Goal: Task Accomplishment & Management: Use online tool/utility

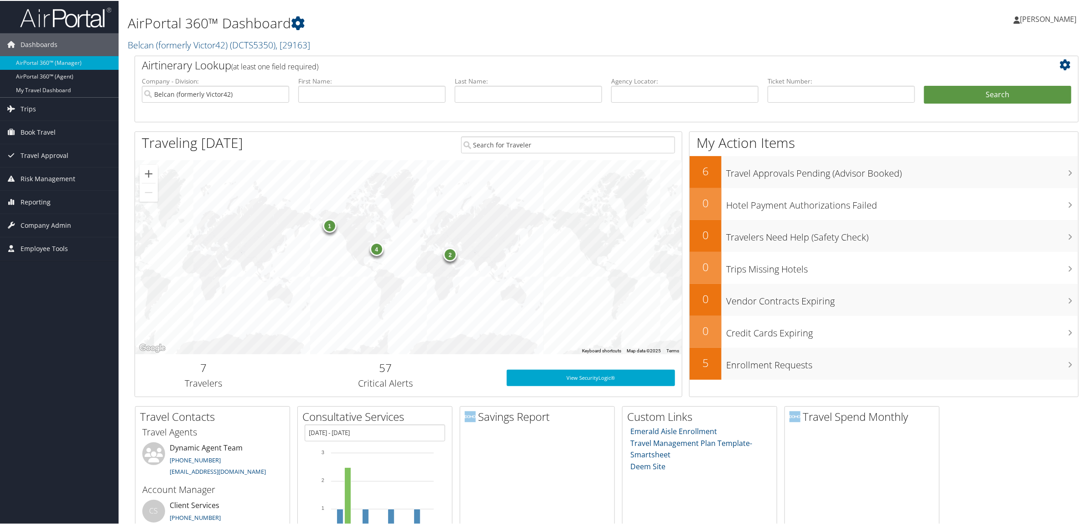
drag, startPoint x: 30, startPoint y: 108, endPoint x: 51, endPoint y: 129, distance: 30.0
click at [30, 108] on span "Trips" at bounding box center [29, 108] width 16 height 23
click at [55, 125] on link "Airtinerary® Lookup" at bounding box center [59, 126] width 119 height 14
click at [37, 208] on span "Reporting" at bounding box center [36, 201] width 30 height 23
click at [62, 265] on link "Virtual Pay Lookup" at bounding box center [59, 261] width 119 height 14
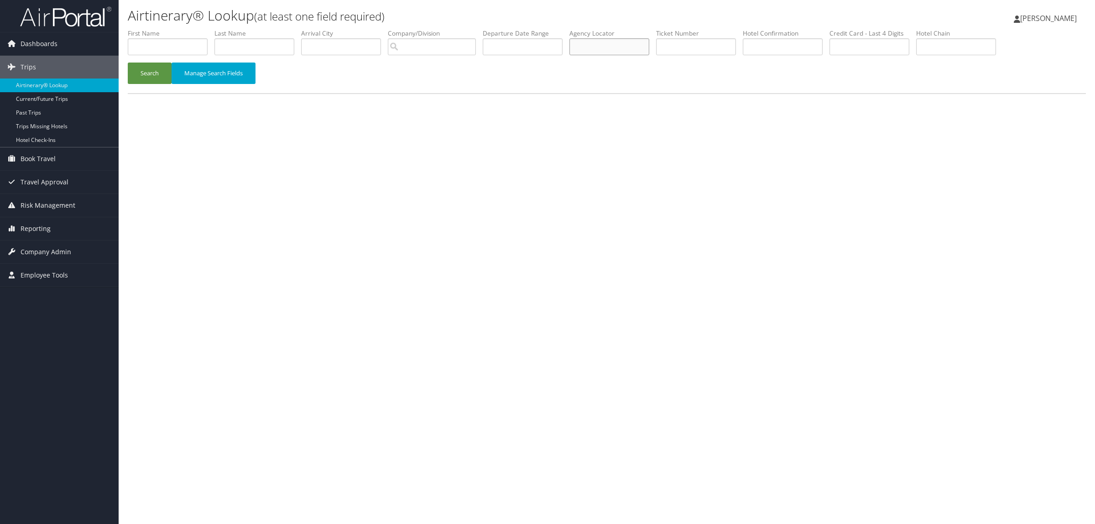
paste input "D995XL"
click at [140, 78] on button "Search" at bounding box center [150, 72] width 44 height 21
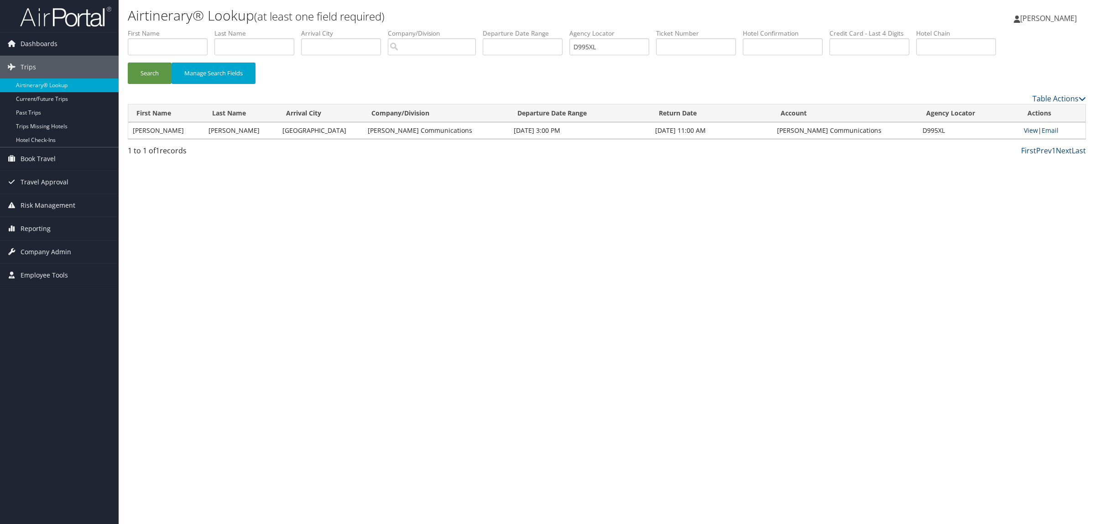
click at [1028, 128] on link "View" at bounding box center [1030, 130] width 14 height 9
drag, startPoint x: 612, startPoint y: 49, endPoint x: 571, endPoint y: 45, distance: 40.4
click at [571, 29] on ul "First Name Last Name Departure City Arrival City Company/Division Airport/City …" at bounding box center [607, 29] width 958 height 0
paste input "CN4Z4"
click at [131, 71] on button "Search" at bounding box center [150, 72] width 44 height 21
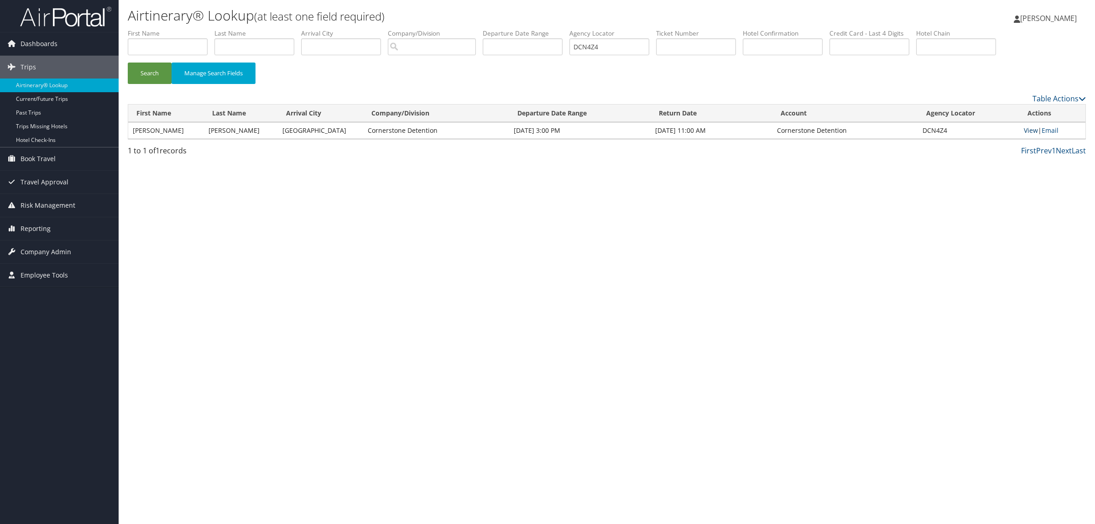
click at [1031, 129] on link "View" at bounding box center [1030, 130] width 14 height 9
drag, startPoint x: 627, startPoint y: 47, endPoint x: 147, endPoint y: 78, distance: 480.8
click at [450, 29] on ul "First Name Last Name Departure City Arrival City Company/Division Airport/City …" at bounding box center [607, 29] width 958 height 0
paste input "7ZYJK"
type input "D7ZYJK"
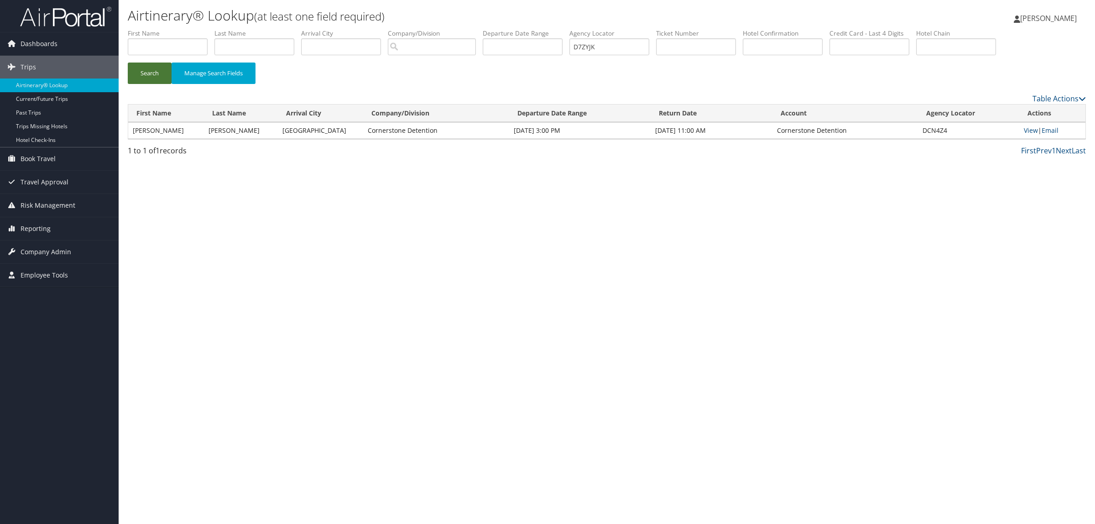
click at [149, 78] on button "Search" at bounding box center [150, 72] width 44 height 21
drag, startPoint x: 618, startPoint y: 46, endPoint x: 471, endPoint y: 44, distance: 147.3
click at [471, 29] on ul "First Name Last Name Departure City Arrival City Company/Division Airport/City …" at bounding box center [607, 29] width 958 height 0
click at [161, 44] on input "text" at bounding box center [168, 46] width 80 height 17
type input "mark"
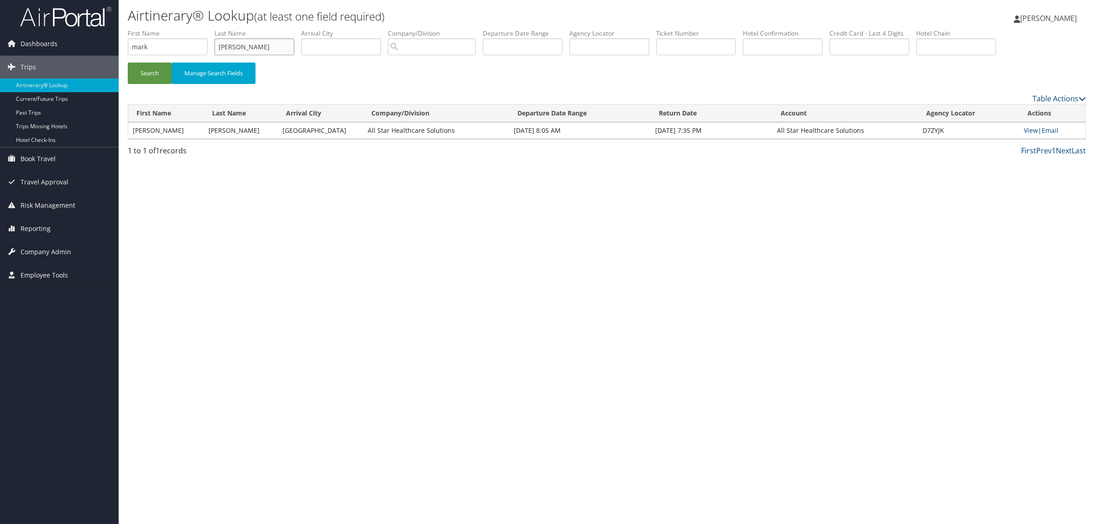
type input "cahn"
click at [128, 62] on button "Search" at bounding box center [150, 72] width 44 height 21
click at [801, 51] on input "text" at bounding box center [782, 46] width 80 height 17
type input "3319836259"
drag, startPoint x: 237, startPoint y: 46, endPoint x: 215, endPoint y: 44, distance: 22.0
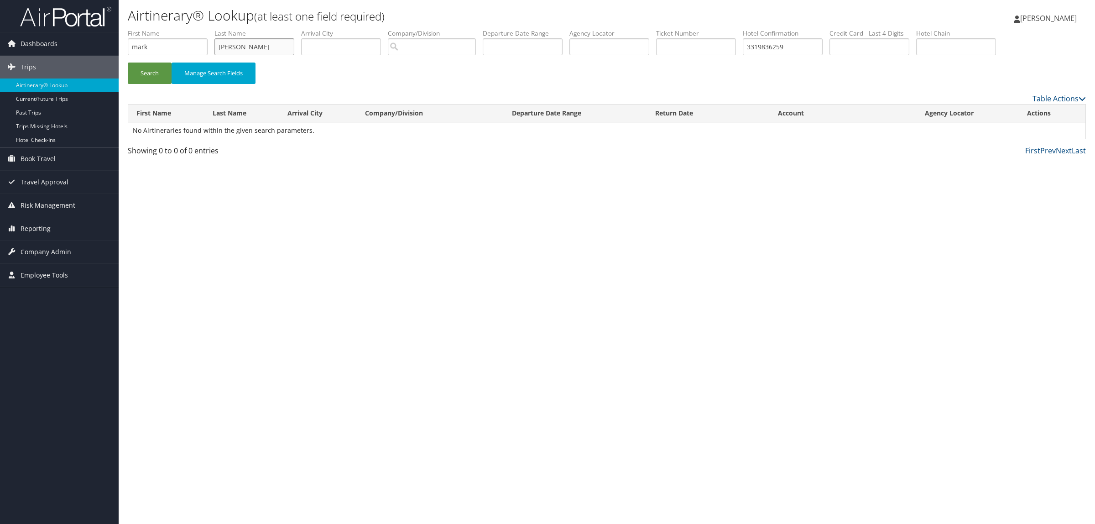
click at [215, 29] on ul "First Name mark Last Name cahn Departure City Arrival City Company/Division Air…" at bounding box center [607, 29] width 958 height 0
drag, startPoint x: 176, startPoint y: 48, endPoint x: 94, endPoint y: 45, distance: 82.2
click at [95, 45] on div "Dashboards AirPortal 360™ (Manager) AirPortal 360™ (Agent) My Travel Dashboard …" at bounding box center [547, 262] width 1095 height 524
click at [128, 62] on button "Search" at bounding box center [150, 72] width 44 height 21
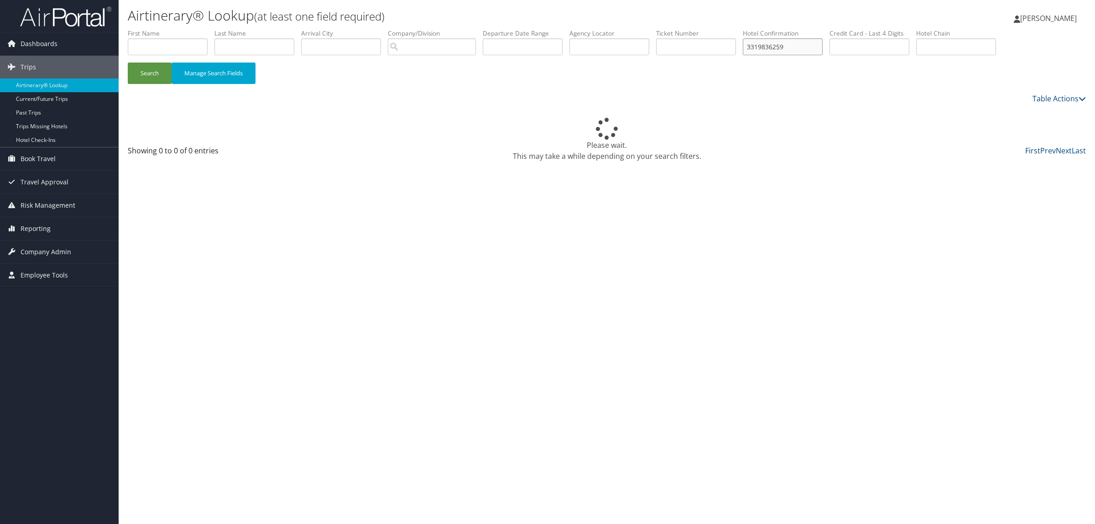
drag, startPoint x: 808, startPoint y: 47, endPoint x: 713, endPoint y: 48, distance: 95.3
click at [713, 29] on ul "First Name Last Name Departure City Arrival City Company/Division Airport/City …" at bounding box center [607, 29] width 958 height 0
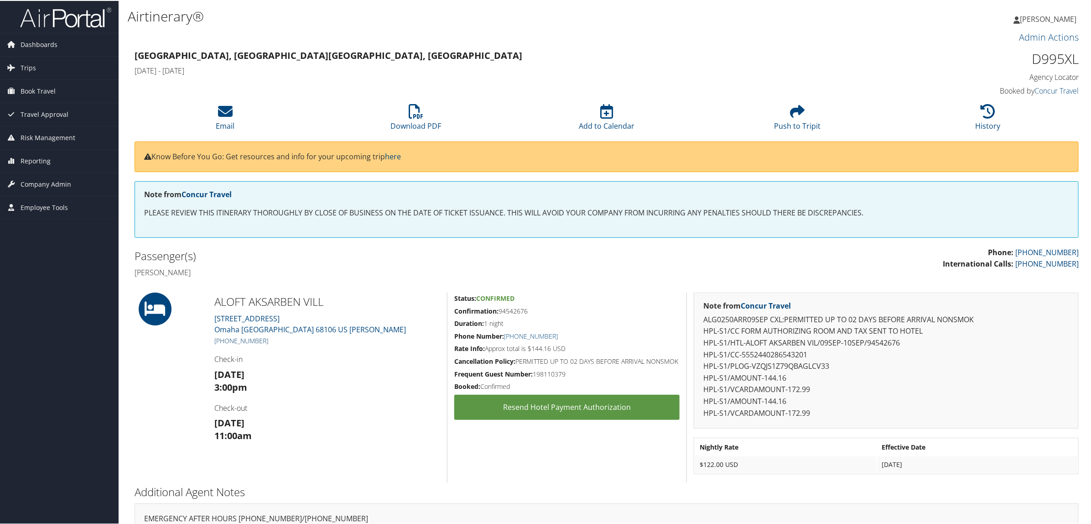
drag, startPoint x: 270, startPoint y: 340, endPoint x: 226, endPoint y: 341, distance: 43.8
click at [226, 341] on h5 "[PHONE_NUMBER]" at bounding box center [327, 339] width 226 height 9
copy link "402) 819-2500"
drag, startPoint x: 1027, startPoint y: 58, endPoint x: 1074, endPoint y: 62, distance: 46.7
click at [1074, 62] on h1 "D995XL" at bounding box center [966, 57] width 226 height 19
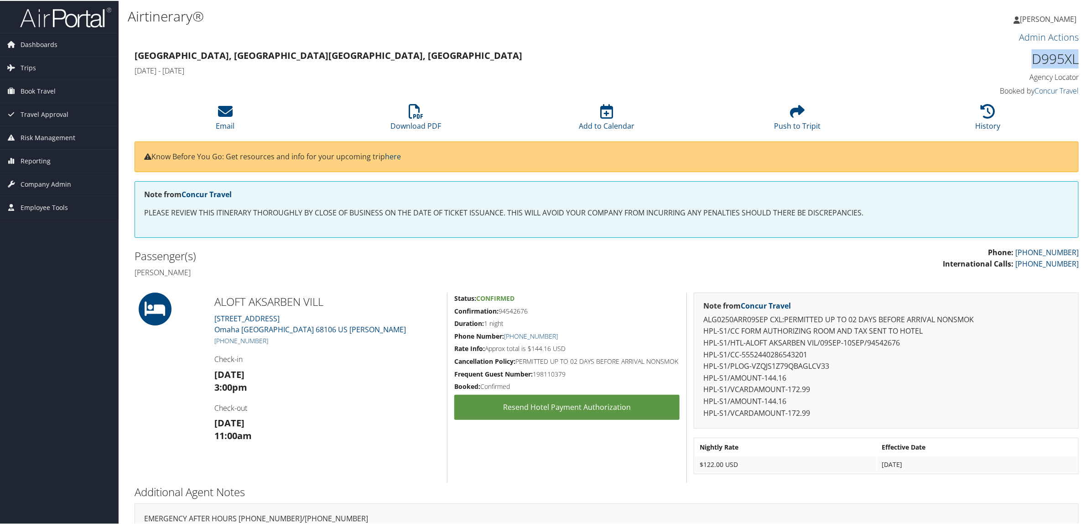
copy h1 "D995XL"
drag, startPoint x: 270, startPoint y: 338, endPoint x: 224, endPoint y: 343, distance: 46.8
click at [224, 343] on h5 "+1 (402) 819-2500" at bounding box center [327, 339] width 226 height 9
copy link "402) 819-2500"
drag, startPoint x: 1029, startPoint y: 62, endPoint x: 1074, endPoint y: 61, distance: 45.6
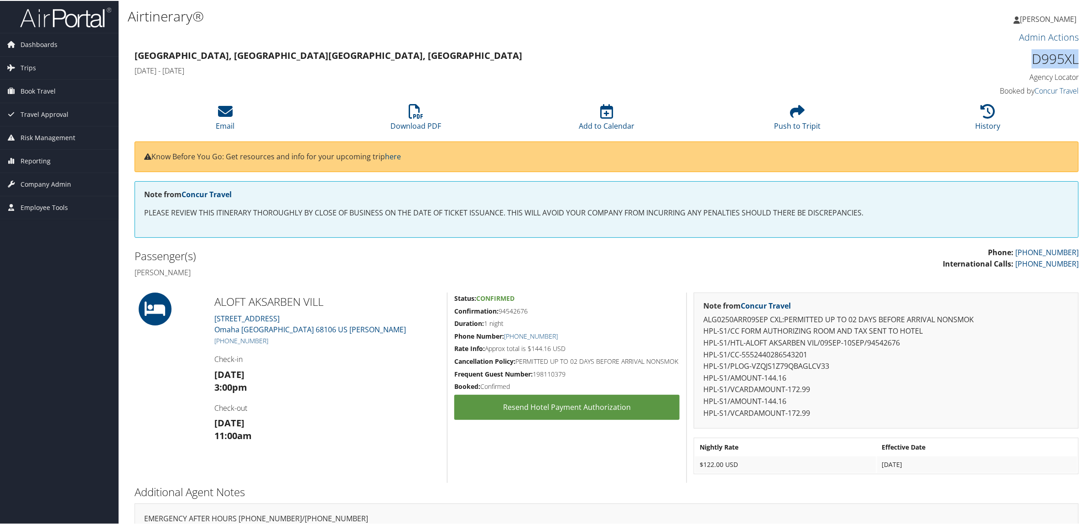
click at [1074, 61] on h1 "D995XL" at bounding box center [966, 57] width 226 height 19
copy h1 "D995XL"
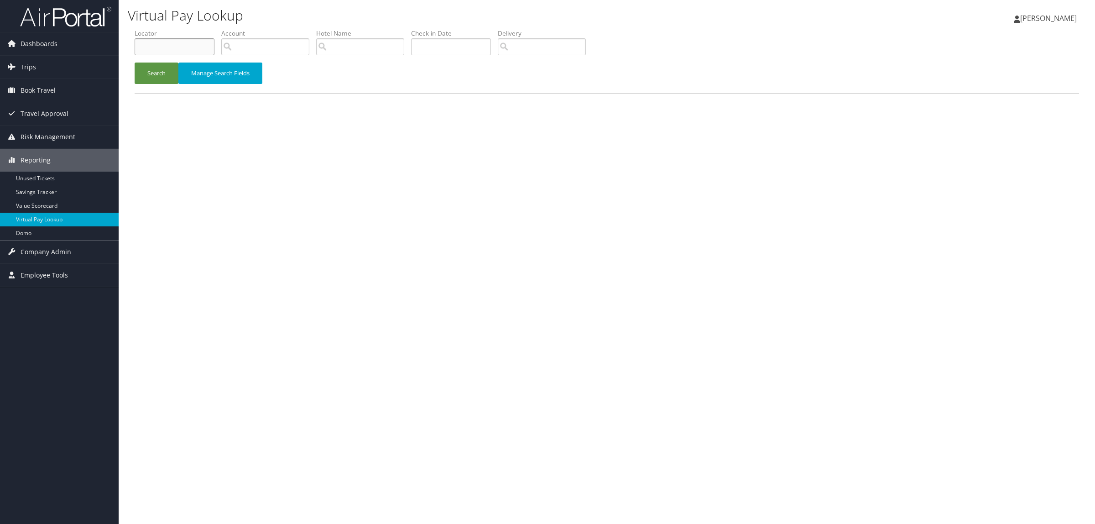
click at [172, 50] on input "text" at bounding box center [175, 46] width 80 height 17
paste input "D995XL"
click at [153, 80] on button "Search" at bounding box center [157, 72] width 44 height 21
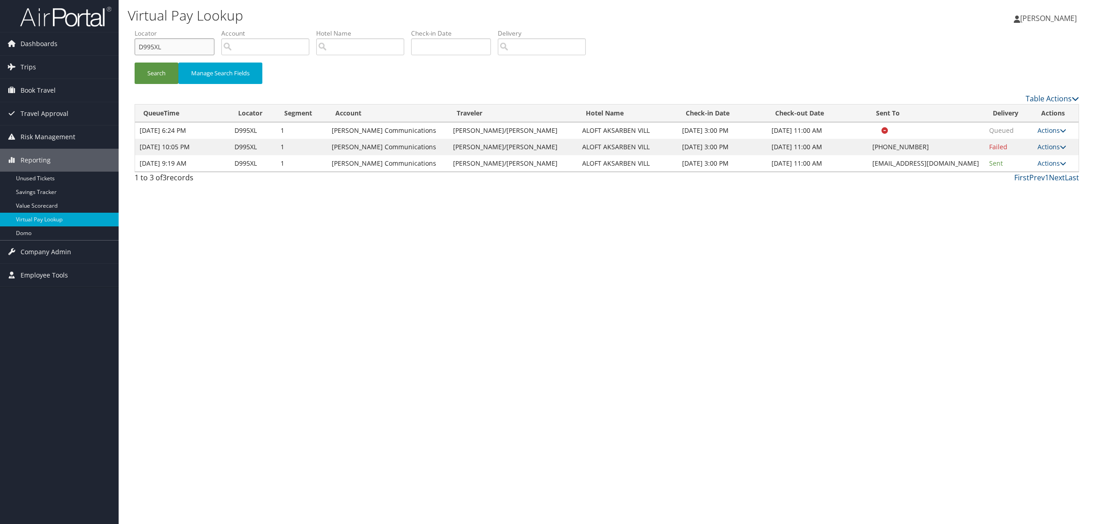
drag, startPoint x: 167, startPoint y: 42, endPoint x: 133, endPoint y: 47, distance: 34.5
click at [135, 47] on form "QueueTime Locator D995XL Segment Account Traveler Hotel Name Check-in Date Chec…" at bounding box center [607, 61] width 944 height 64
paste input "3J4DZ"
click at [157, 76] on button "Search" at bounding box center [157, 72] width 44 height 21
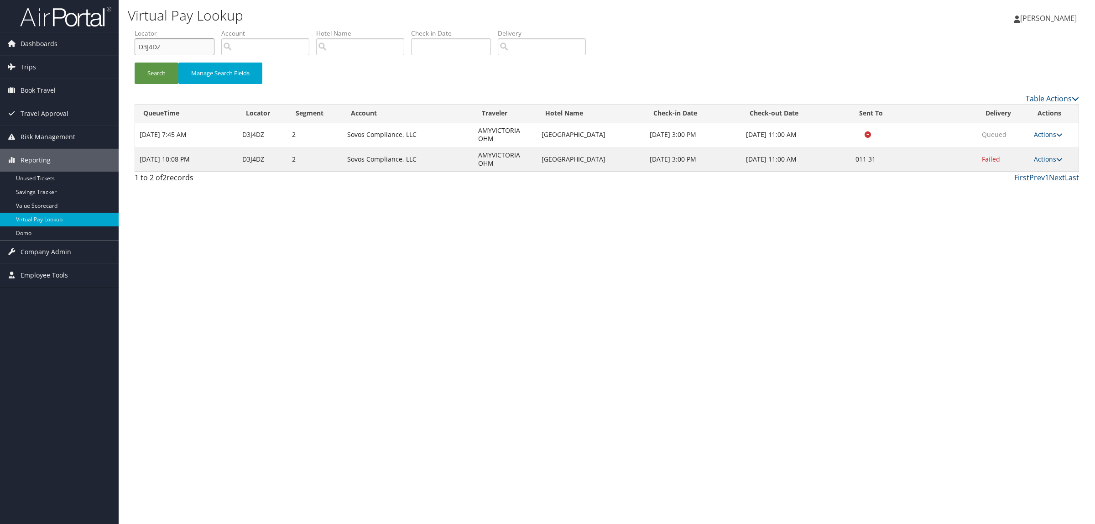
click at [120, 40] on div "Virtual Pay Lookup Hope Ewing Hope Ewing My Settings Travel Agency Contacts Log…" at bounding box center [607, 262] width 976 height 524
paste input "6L3F3"
click at [158, 73] on button "Search" at bounding box center [157, 72] width 44 height 21
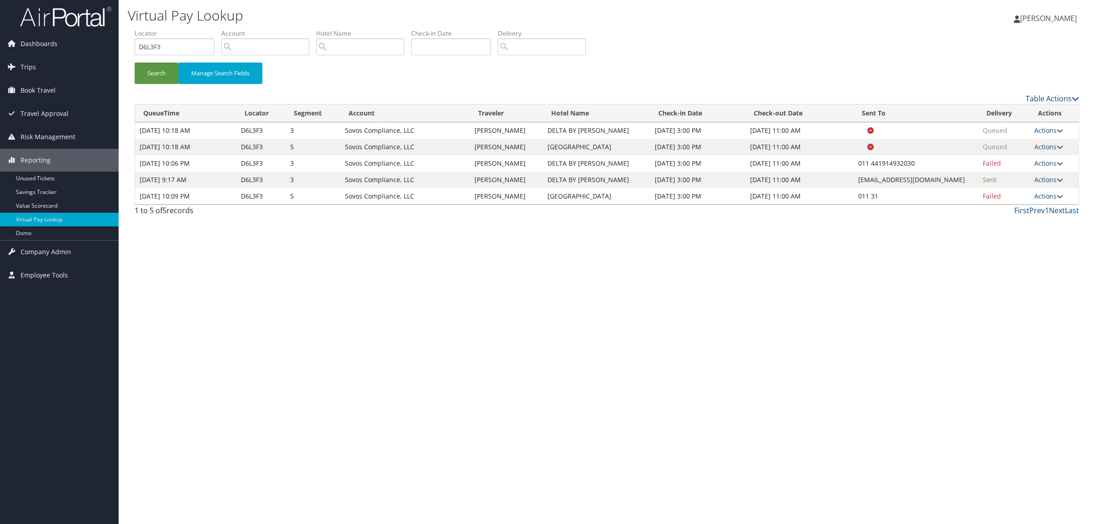
click at [974, 439] on div "Virtual Pay Lookup Hope Ewing Hope Ewing My Settings Travel Agency Contacts Log…" at bounding box center [607, 262] width 976 height 524
drag, startPoint x: 172, startPoint y: 50, endPoint x: 96, endPoint y: 48, distance: 76.6
click at [99, 49] on div "Dashboards AirPortal 360™ (Manager) AirPortal 360™ (Agent) My Travel Dashboard …" at bounding box center [547, 262] width 1095 height 524
paste input "995XL"
type input "D995XL"
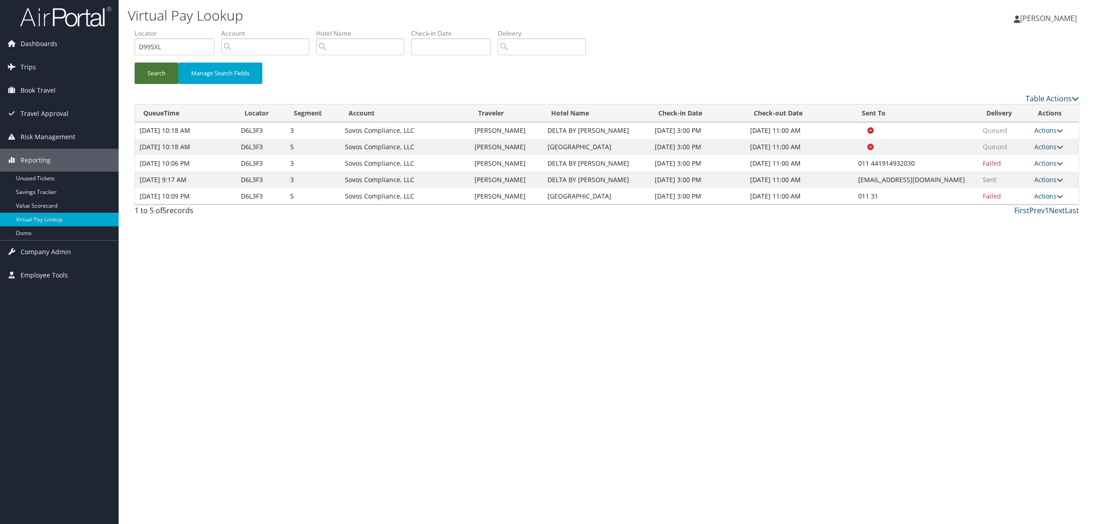
click at [162, 78] on button "Search" at bounding box center [157, 72] width 44 height 21
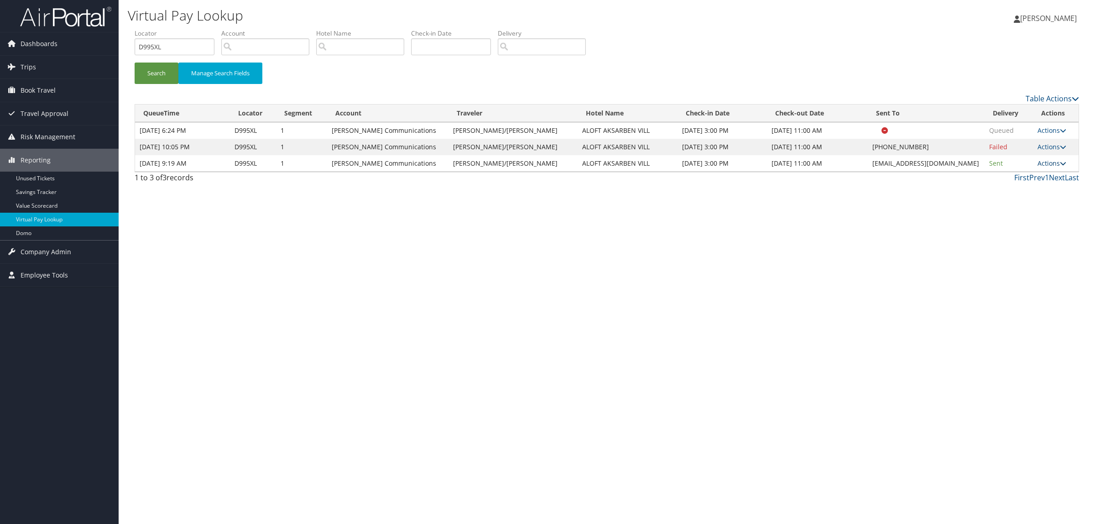
click at [1048, 160] on link "Actions" at bounding box center [1051, 163] width 29 height 9
click at [1041, 190] on link "Logs" at bounding box center [1030, 192] width 57 height 16
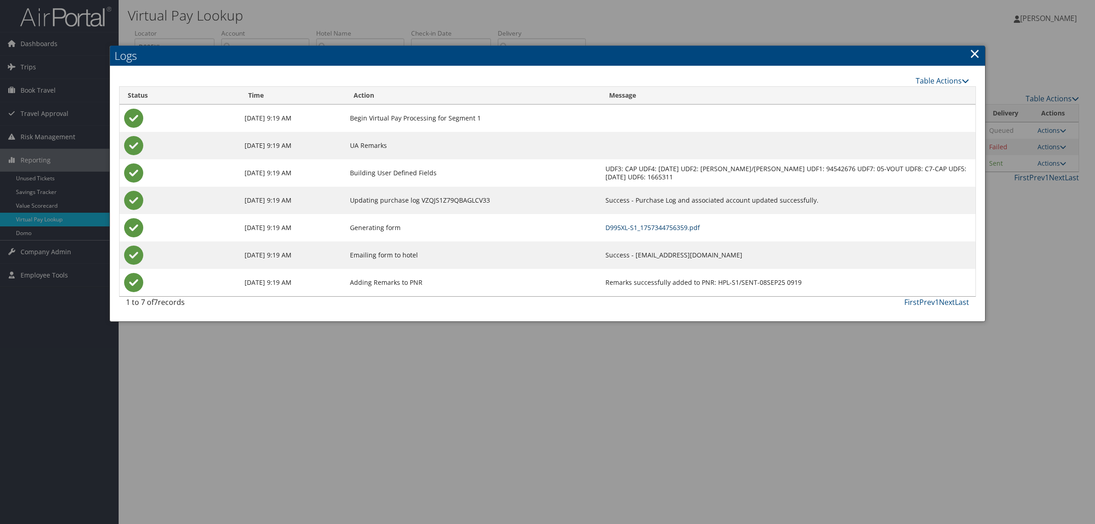
click at [700, 227] on link "D995XL-S1_1757344756359.pdf" at bounding box center [652, 227] width 94 height 9
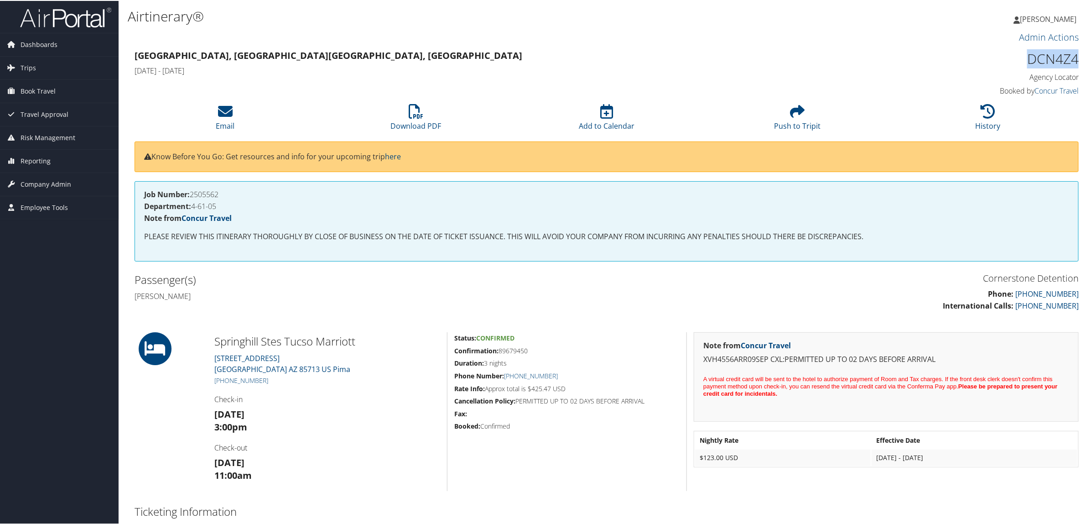
drag, startPoint x: 1021, startPoint y: 56, endPoint x: 1072, endPoint y: 62, distance: 51.9
click at [1072, 62] on h1 "DCN4Z4" at bounding box center [966, 57] width 226 height 19
copy h1 "DCN4Z4"
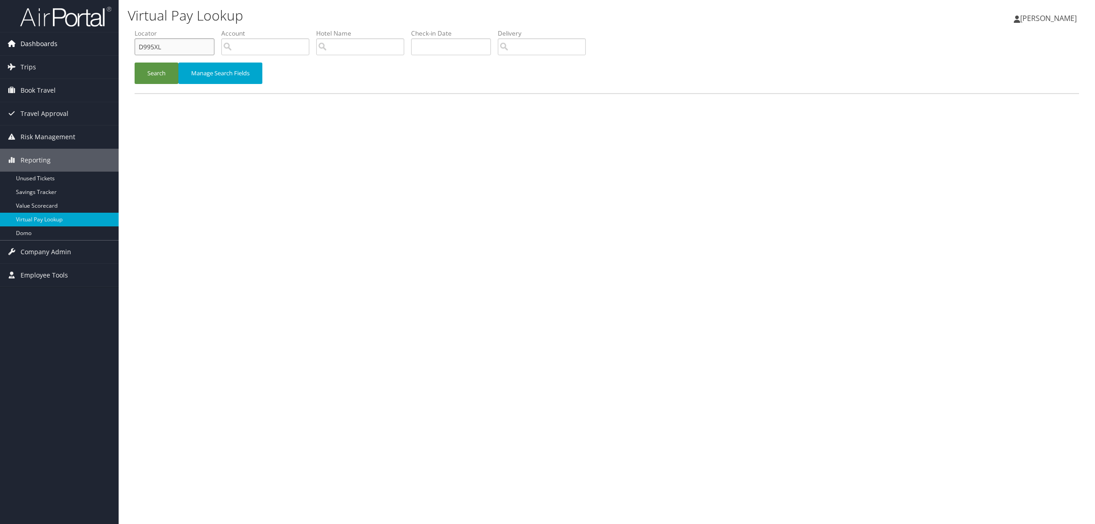
drag, startPoint x: 188, startPoint y: 48, endPoint x: 77, endPoint y: 47, distance: 111.3
click at [77, 47] on div "Dashboards AirPortal 360™ (Manager) AirPortal 360™ (Agent) My Travel Dashboard …" at bounding box center [547, 262] width 1095 height 524
paste input "4TV09"
type input "D4TV09"
click at [151, 66] on button "Search" at bounding box center [157, 72] width 44 height 21
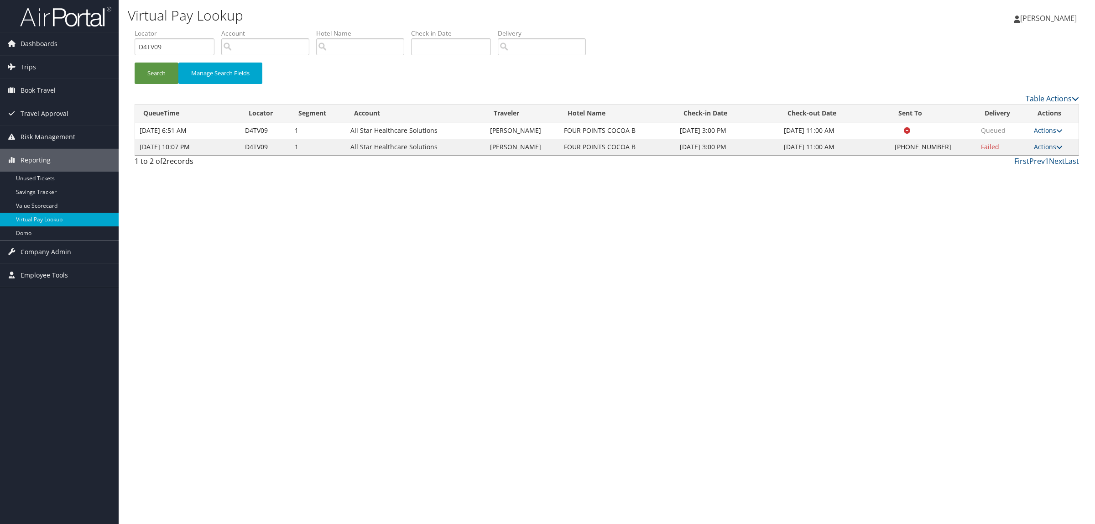
click at [1031, 144] on td "Actions Resend Logs Delivery Information View Itinerary" at bounding box center [1053, 147] width 49 height 16
click at [1036, 146] on link "Actions" at bounding box center [1047, 146] width 29 height 9
click at [1022, 160] on link "Resend" at bounding box center [1020, 160] width 78 height 16
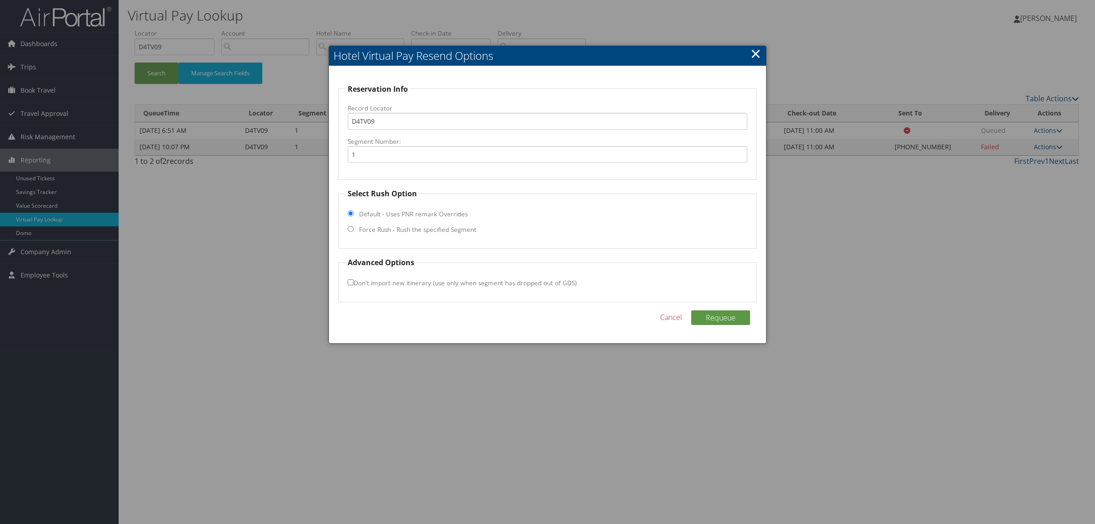
click at [391, 224] on fieldset "Select Rush Option Default - Uses PNR remark Overrides Force Rush - Rush the sp…" at bounding box center [547, 218] width 419 height 61
click at [389, 233] on label "Force Rush - Rush the specified Segment" at bounding box center [417, 229] width 117 height 9
click at [353, 232] on input "Force Rush - Rush the specified Segment" at bounding box center [351, 229] width 6 height 6
radio input "true"
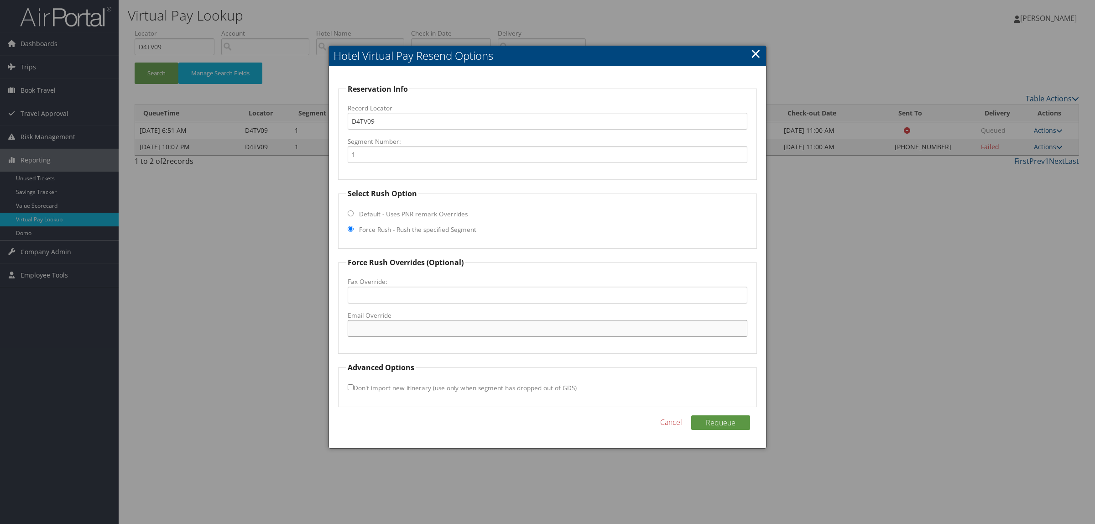
paste input "frontdesk@fourpointscocobeach.com"
type input "frontdesk@fourpointscocobeach.com"
click at [725, 425] on button "Requeue" at bounding box center [720, 422] width 59 height 15
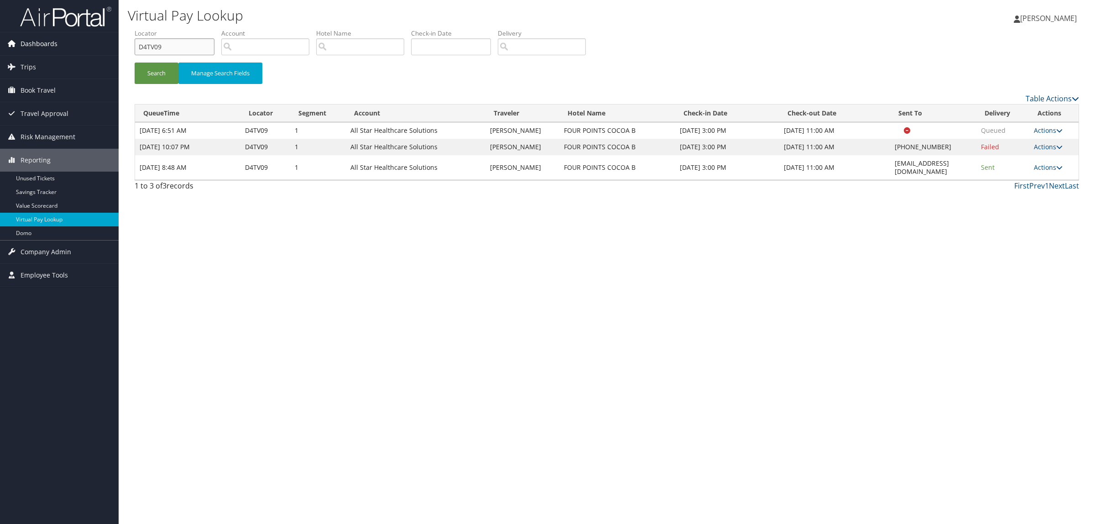
drag, startPoint x: 167, startPoint y: 46, endPoint x: 75, endPoint y: 48, distance: 91.7
click at [75, 48] on div "Dashboards AirPortal 360™ (Manager) AirPortal 360™ (Agent) My Travel Dashboard …" at bounding box center [547, 262] width 1095 height 524
paste input "6MXHP"
type input "D6MXHP"
click at [170, 76] on button "Search" at bounding box center [157, 72] width 44 height 21
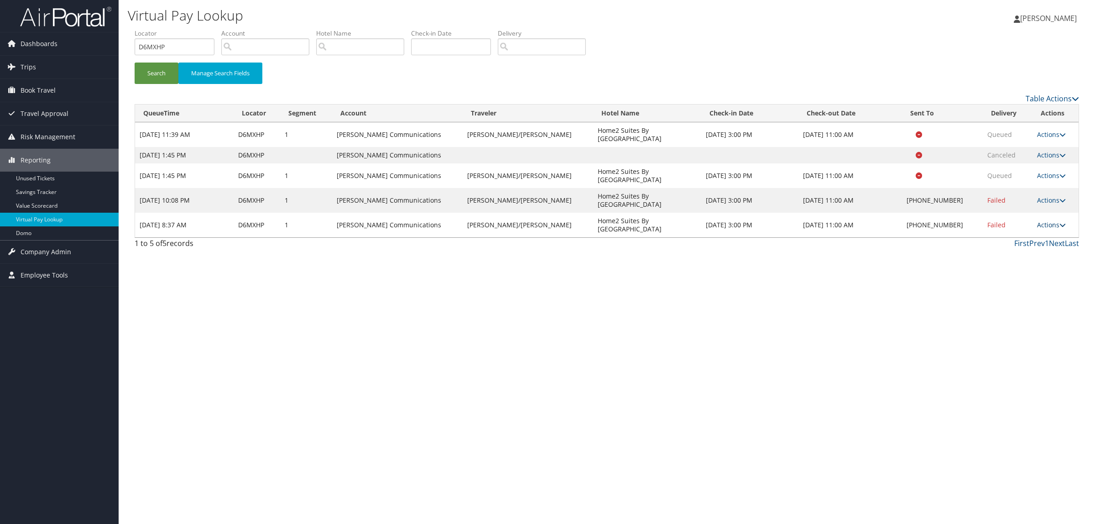
click at [1039, 227] on link "Actions" at bounding box center [1051, 224] width 29 height 9
click at [1020, 243] on link "Resend" at bounding box center [1020, 238] width 78 height 16
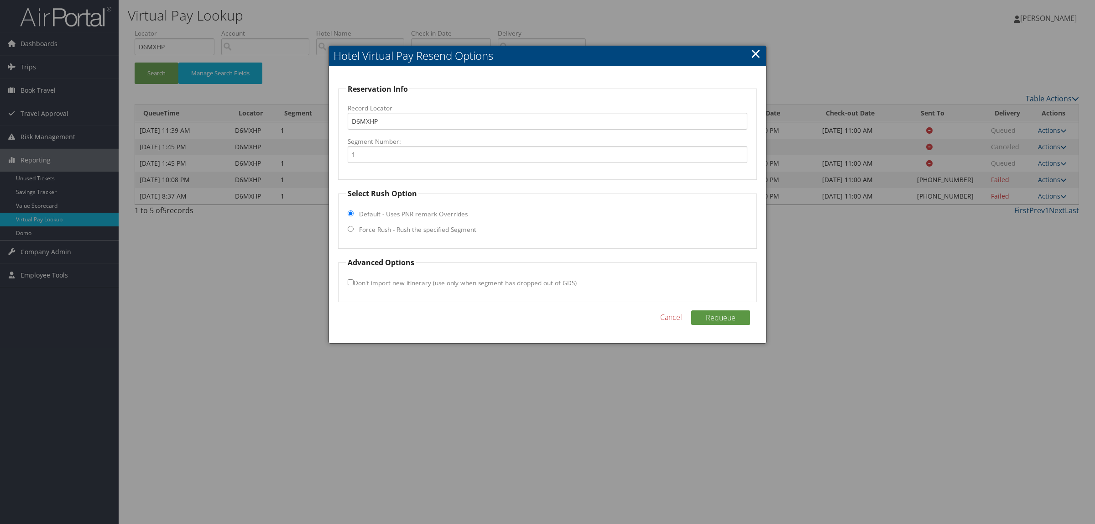
click at [376, 231] on label "Force Rush - Rush the specified Segment" at bounding box center [417, 229] width 117 height 9
click at [353, 231] on input "Force Rush - Rush the specified Segment" at bounding box center [351, 229] width 6 height 6
radio input "true"
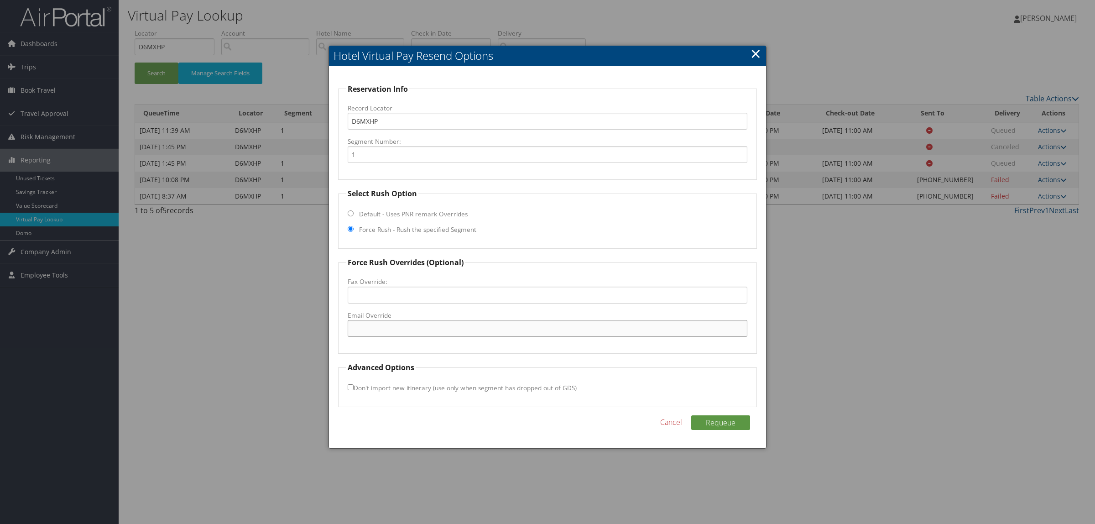
click at [417, 331] on input "Email Override" at bounding box center [548, 328] width 400 height 17
click at [382, 325] on input "h2" at bounding box center [548, 328] width 400 height 17
type input "h2suitecolumbus@gmail.com"
click at [959, 363] on div at bounding box center [547, 262] width 1095 height 524
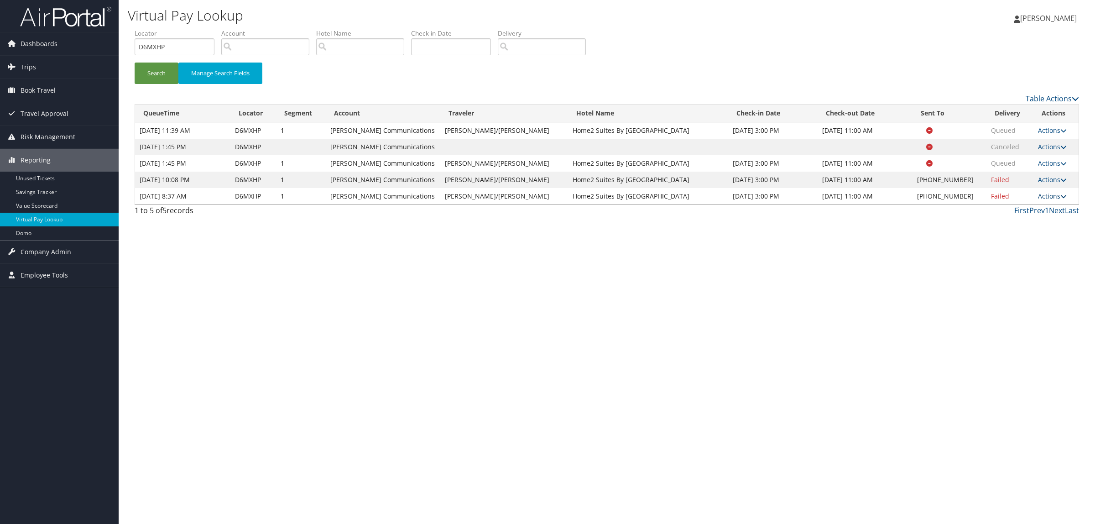
click at [1040, 196] on link "Actions" at bounding box center [1052, 196] width 29 height 9
click at [1016, 208] on link "Resend" at bounding box center [1021, 210] width 78 height 16
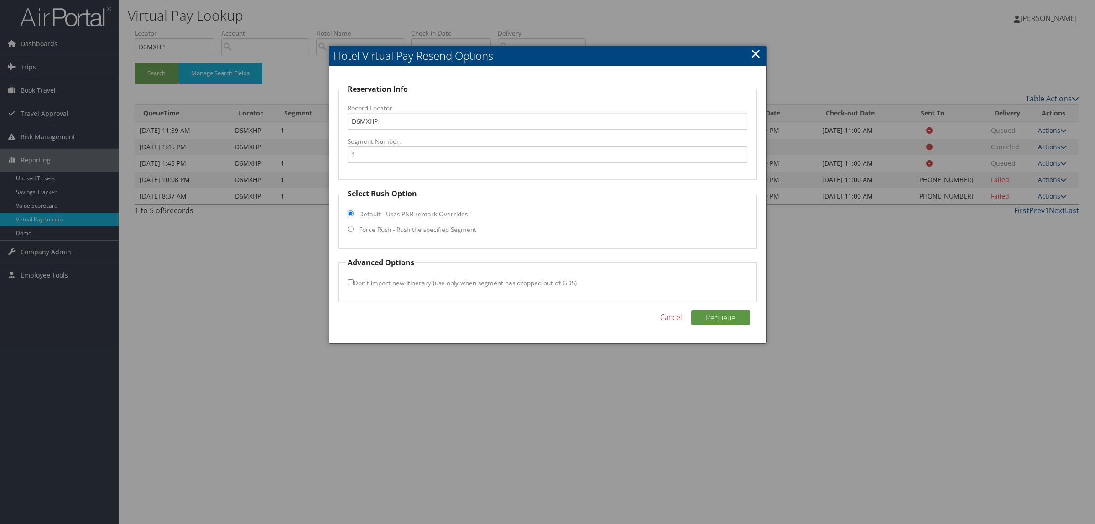
click at [407, 229] on label "Force Rush - Rush the specified Segment" at bounding box center [417, 229] width 117 height 9
click at [353, 229] on input "Force Rush - Rush the specified Segment" at bounding box center [351, 229] width 6 height 6
radio input "true"
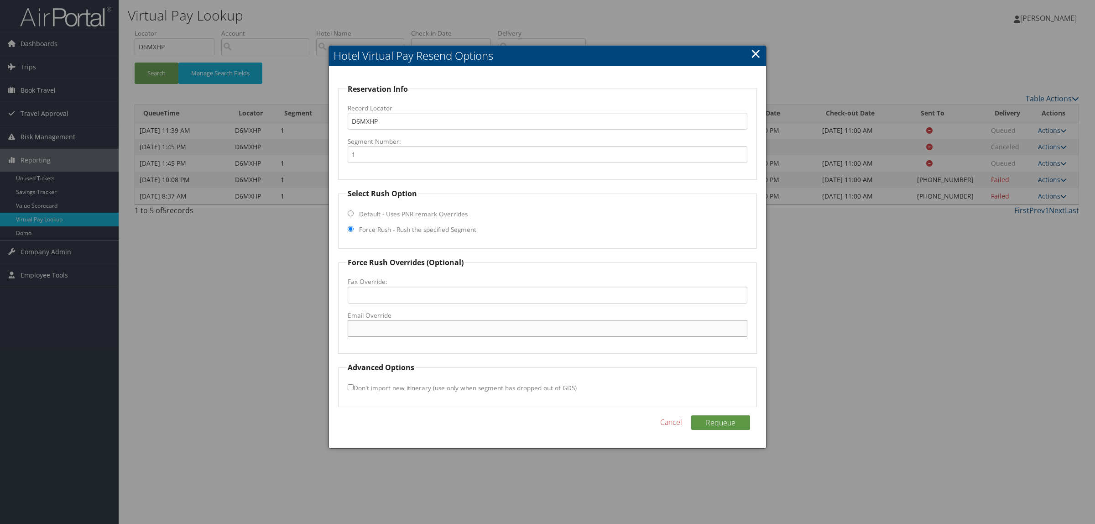
click at [412, 328] on input "Email Override" at bounding box center [548, 328] width 400 height 17
type input "h2suitescolumbus@gmail.com"
click at [740, 423] on button "Requeue" at bounding box center [720, 422] width 59 height 15
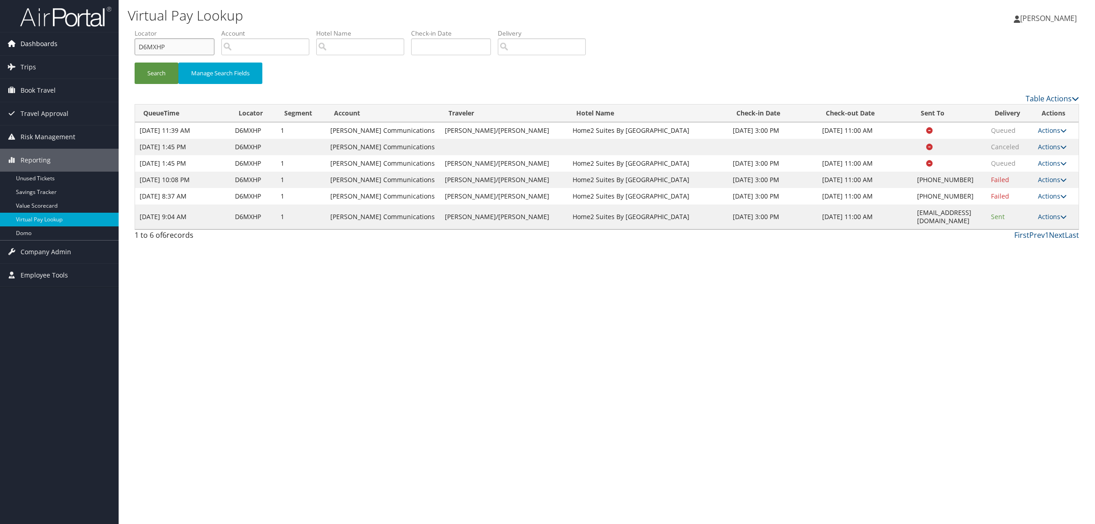
drag, startPoint x: 180, startPoint y: 44, endPoint x: 112, endPoint y: 54, distance: 68.7
click at [112, 54] on div "Dashboards AirPortal 360™ (Manager) AirPortal 360™ (Agent) My Travel Dashboard …" at bounding box center [547, 262] width 1095 height 524
paste input "995XL"
type input "D995XL"
click at [156, 74] on button "Search" at bounding box center [157, 72] width 44 height 21
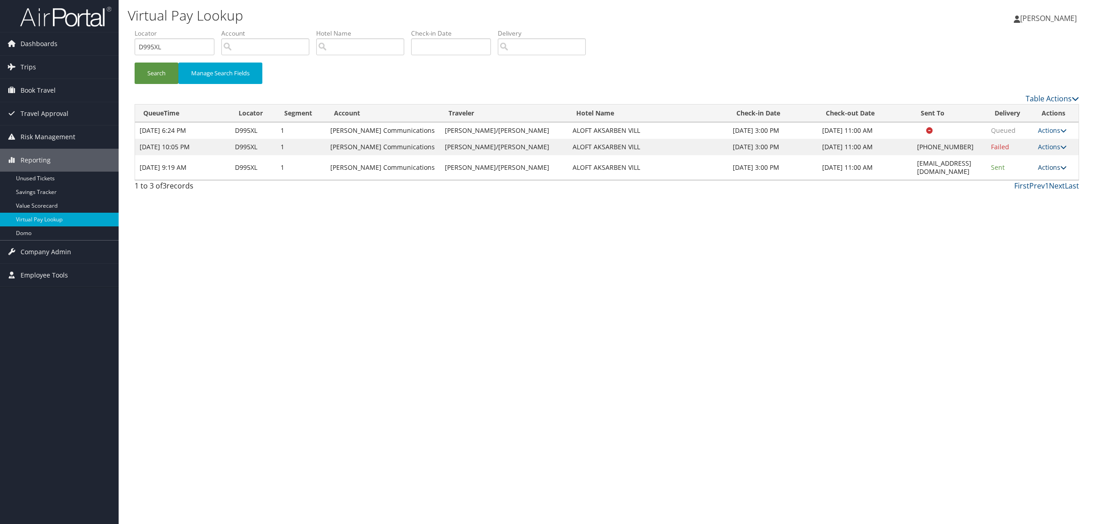
click at [1042, 163] on link "Actions" at bounding box center [1052, 167] width 29 height 9
click at [1039, 174] on link "Resend" at bounding box center [1032, 177] width 57 height 16
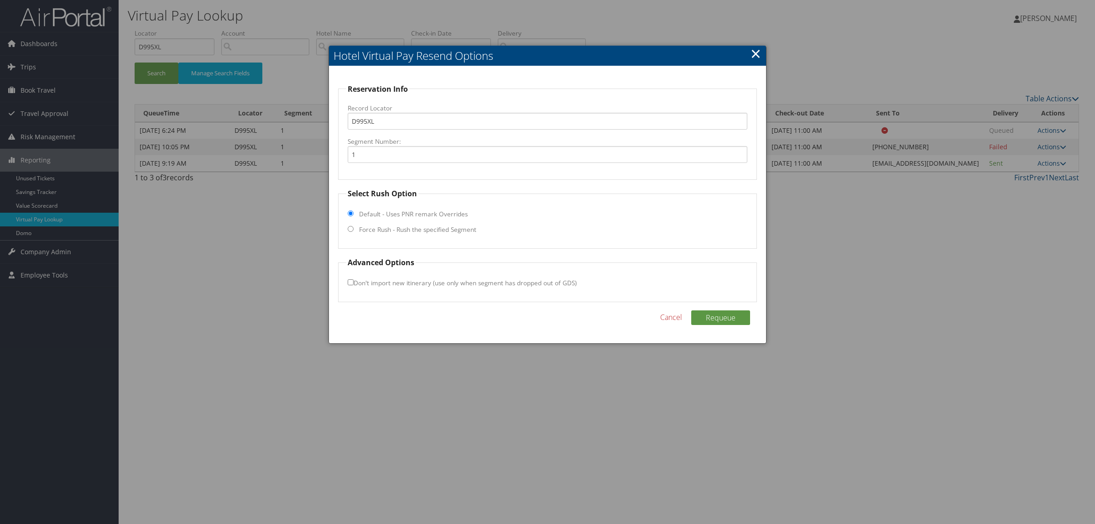
click at [402, 234] on label "Force Rush - Rush the specified Segment" at bounding box center [417, 229] width 117 height 9
click at [353, 232] on input "Force Rush - Rush the specified Segment" at bounding box center [351, 229] width 6 height 6
radio input "true"
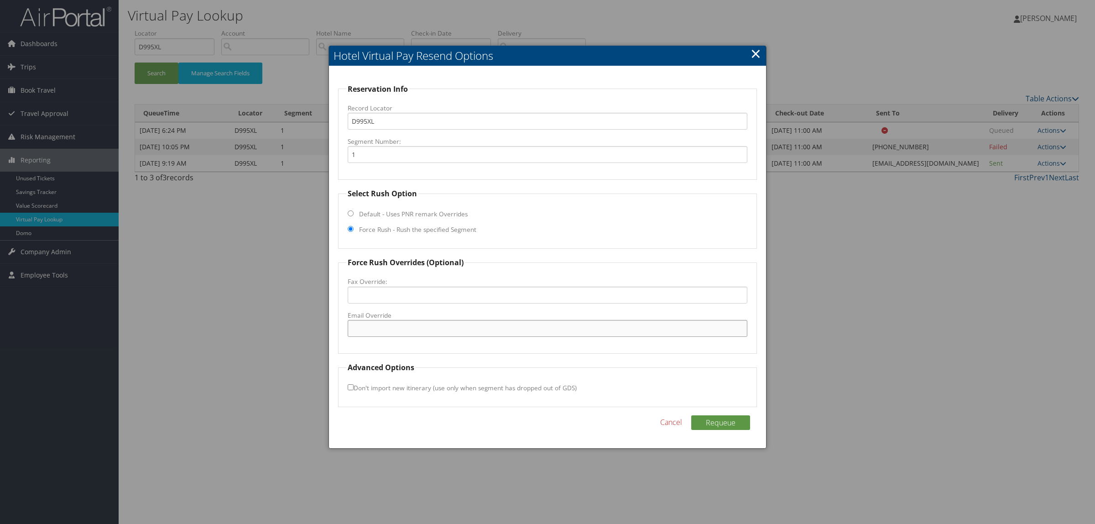
paste input "omaaifrontdesk@lincolnhotelgroup.com"
type input "omaaifrontdesk@lincolnhotelgroup.com"
click at [735, 425] on button "Requeue" at bounding box center [720, 422] width 59 height 15
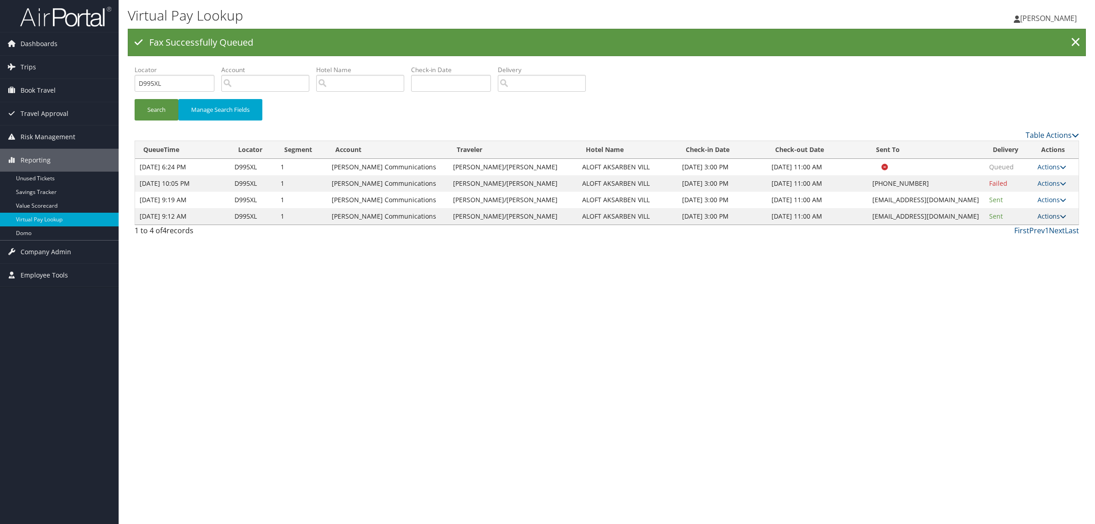
click at [1050, 215] on link "Actions" at bounding box center [1051, 216] width 29 height 9
click at [1038, 251] on link "Logs" at bounding box center [1032, 245] width 57 height 16
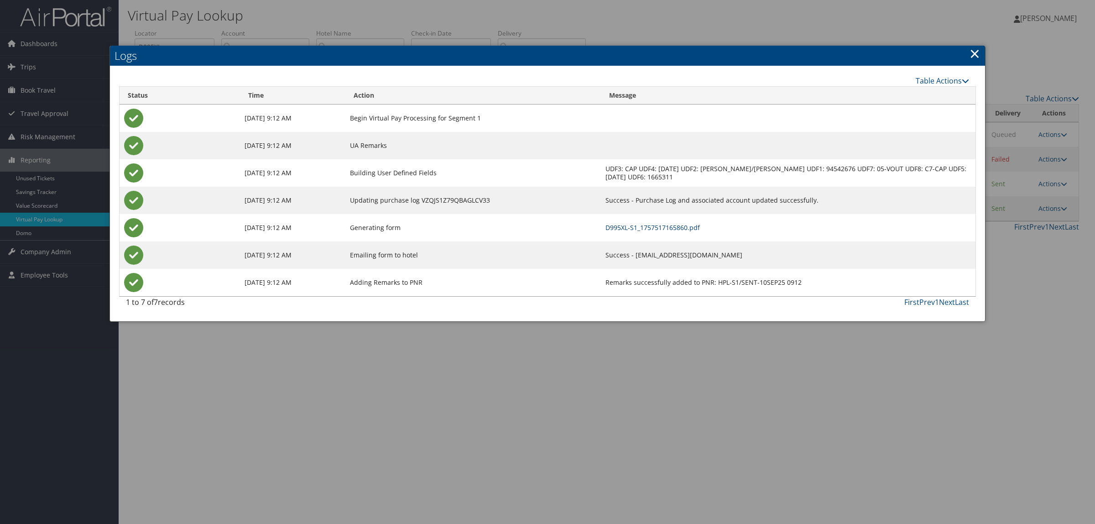
click at [646, 229] on link "D995XL-S1_1757517165860.pdf" at bounding box center [652, 227] width 94 height 9
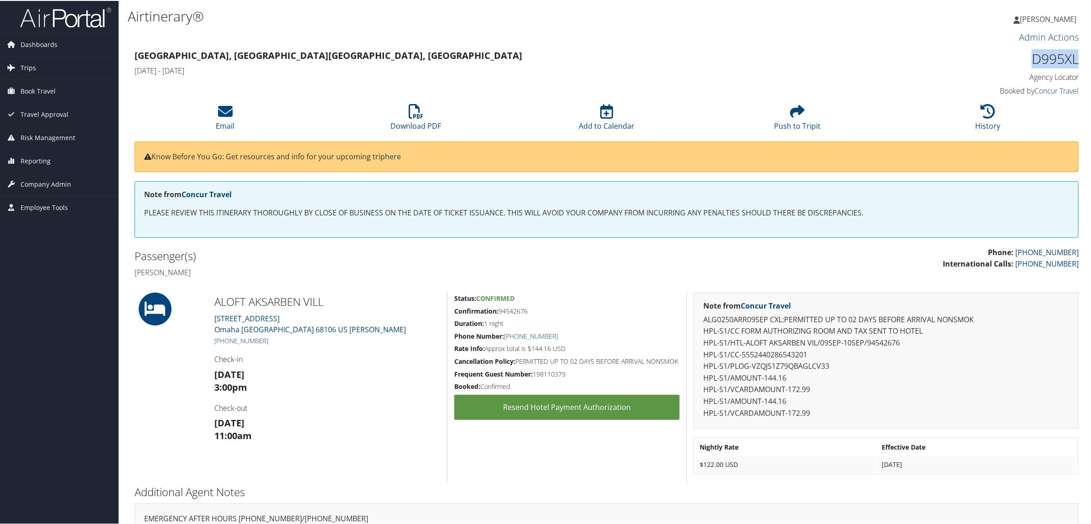
click at [44, 64] on link "Trips" at bounding box center [59, 67] width 119 height 23
click at [44, 80] on link "Airtinerary® Lookup" at bounding box center [59, 85] width 119 height 14
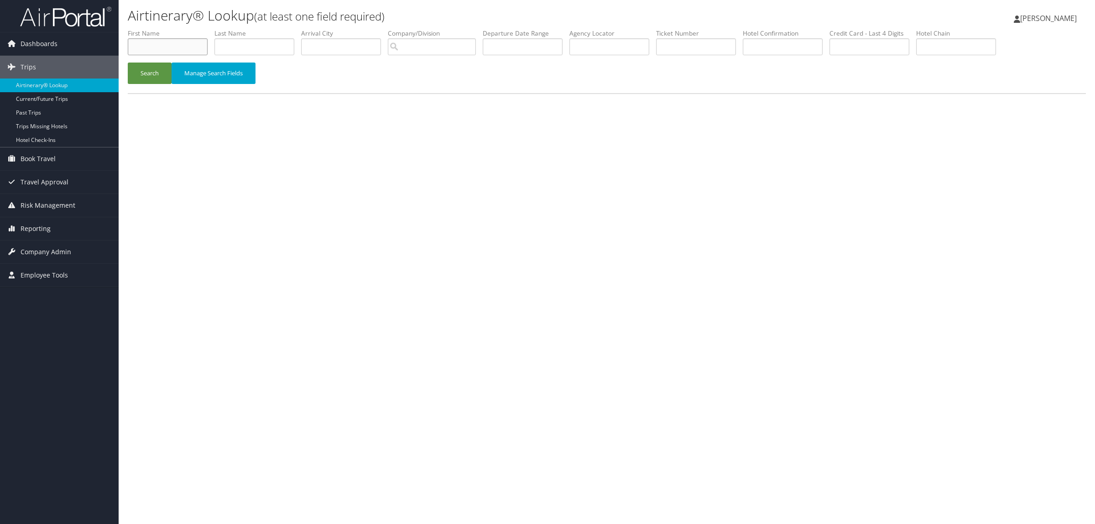
click at [174, 44] on input "text" at bounding box center [168, 46] width 80 height 17
type input "mark"
click at [240, 48] on input "text" at bounding box center [254, 46] width 80 height 17
type input "[PERSON_NAME]"
click at [775, 42] on input "text" at bounding box center [782, 46] width 80 height 17
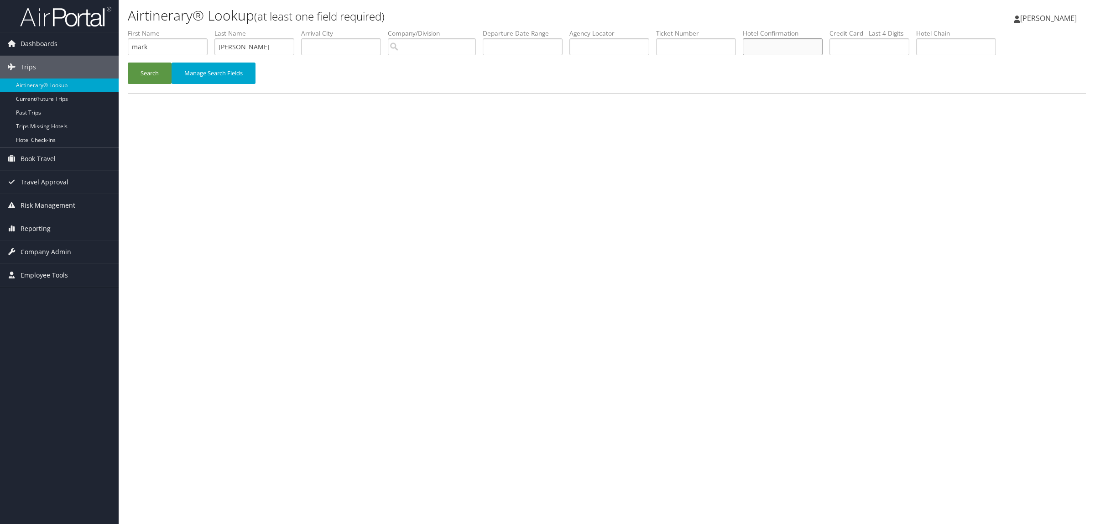
paste input "3319836259"
type input "3319836259"
click at [156, 69] on button "Search" at bounding box center [150, 72] width 44 height 21
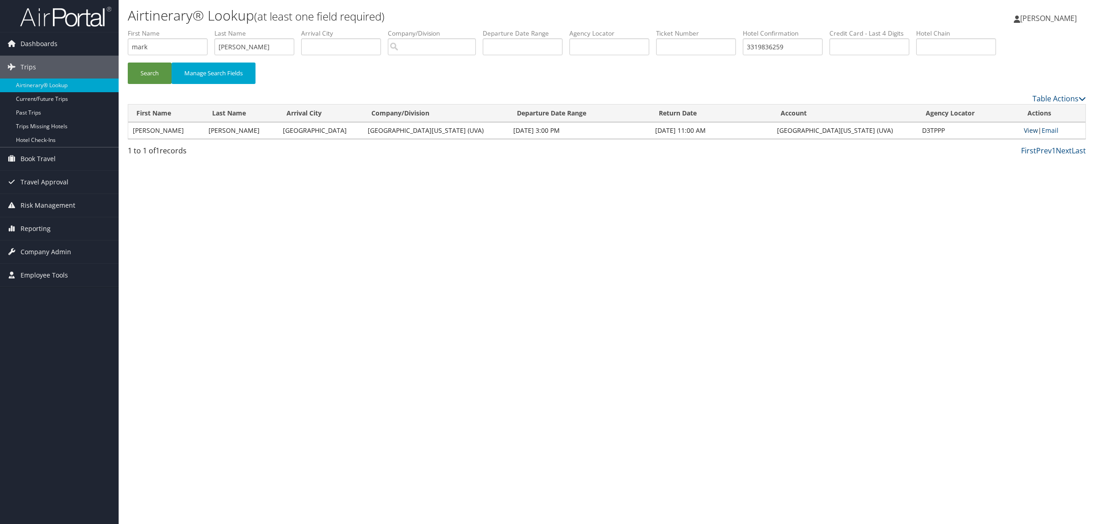
click at [1027, 130] on link "View" at bounding box center [1030, 130] width 14 height 9
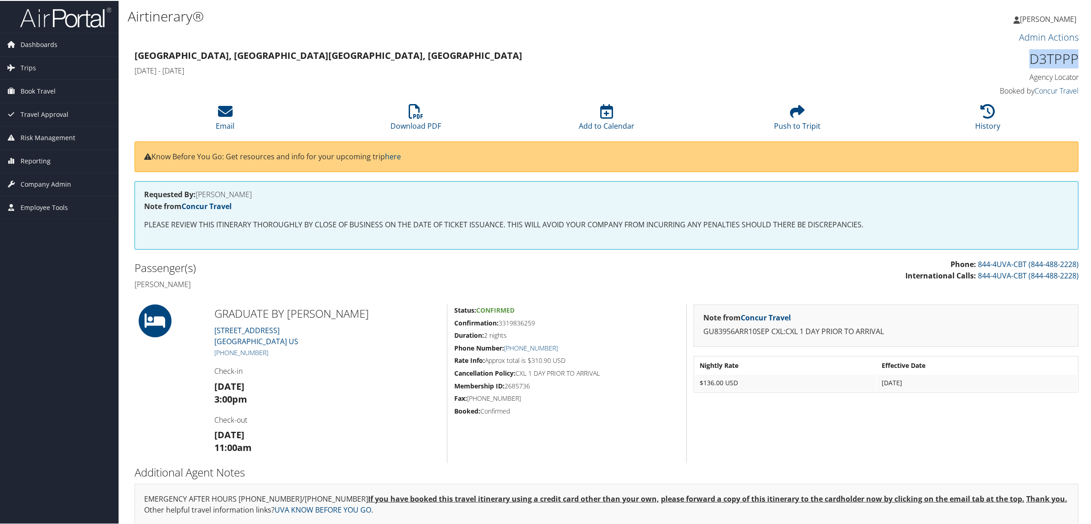
drag, startPoint x: 1027, startPoint y: 58, endPoint x: 1073, endPoint y: 59, distance: 46.1
click at [1073, 59] on h1 "D3TPPP" at bounding box center [966, 57] width 226 height 19
copy h1 "D3TPPP"
